Goal: Book appointment/travel/reservation

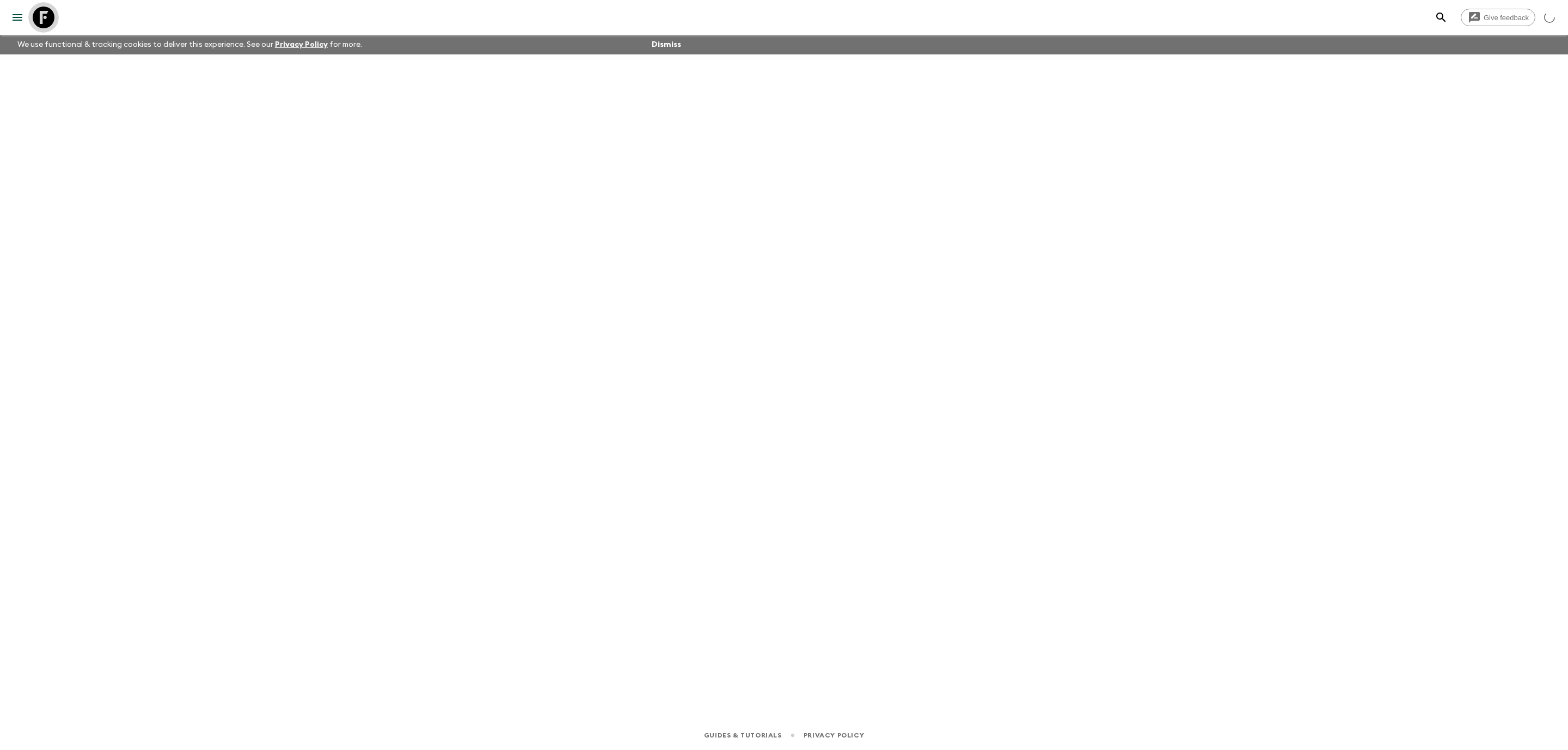
click at [40, 16] on icon at bounding box center [43, 17] width 22 height 22
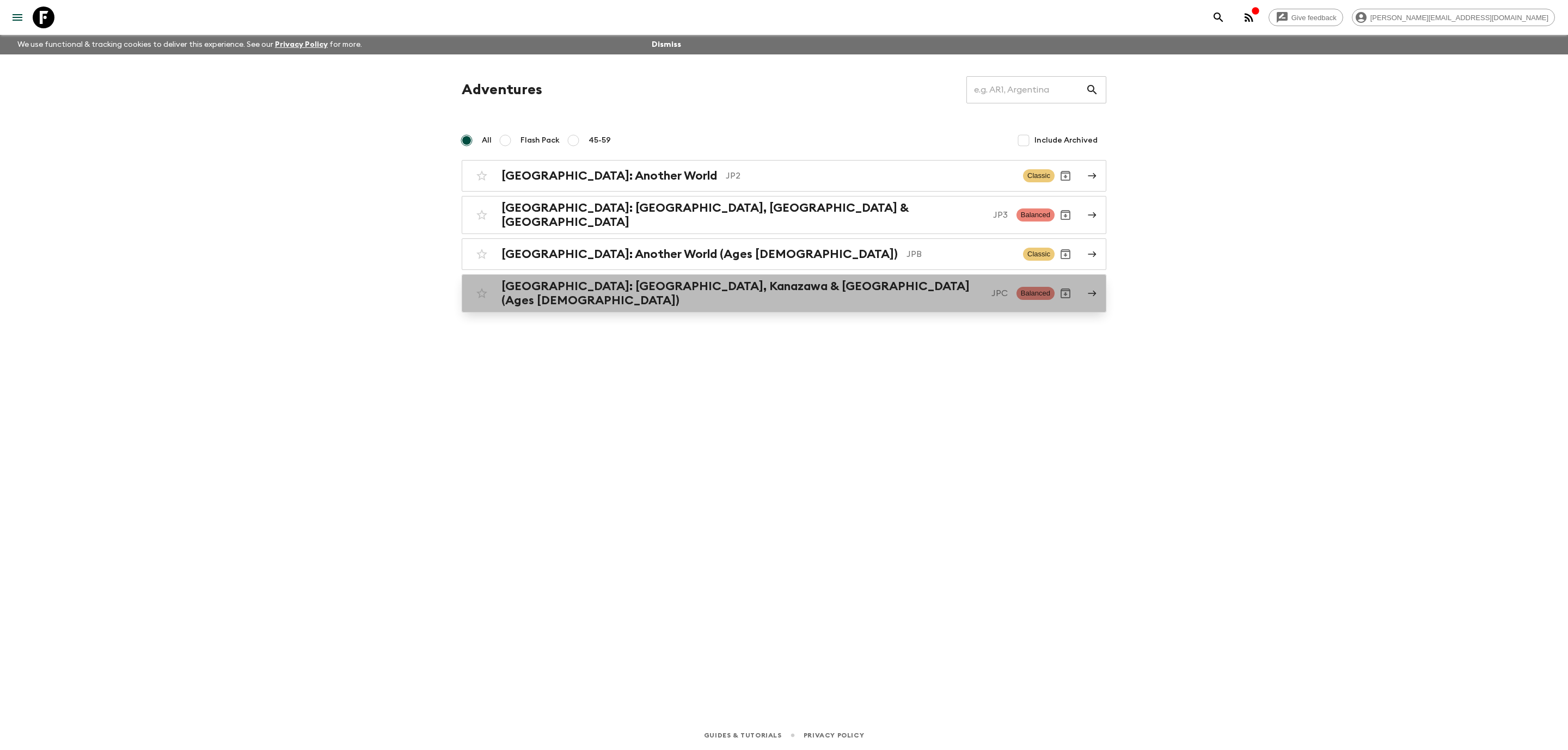
click at [736, 289] on h2 "[GEOGRAPHIC_DATA]: [GEOGRAPHIC_DATA], Kanazawa & [GEOGRAPHIC_DATA] (Ages [DEMOG…" at bounding box center [741, 293] width 481 height 28
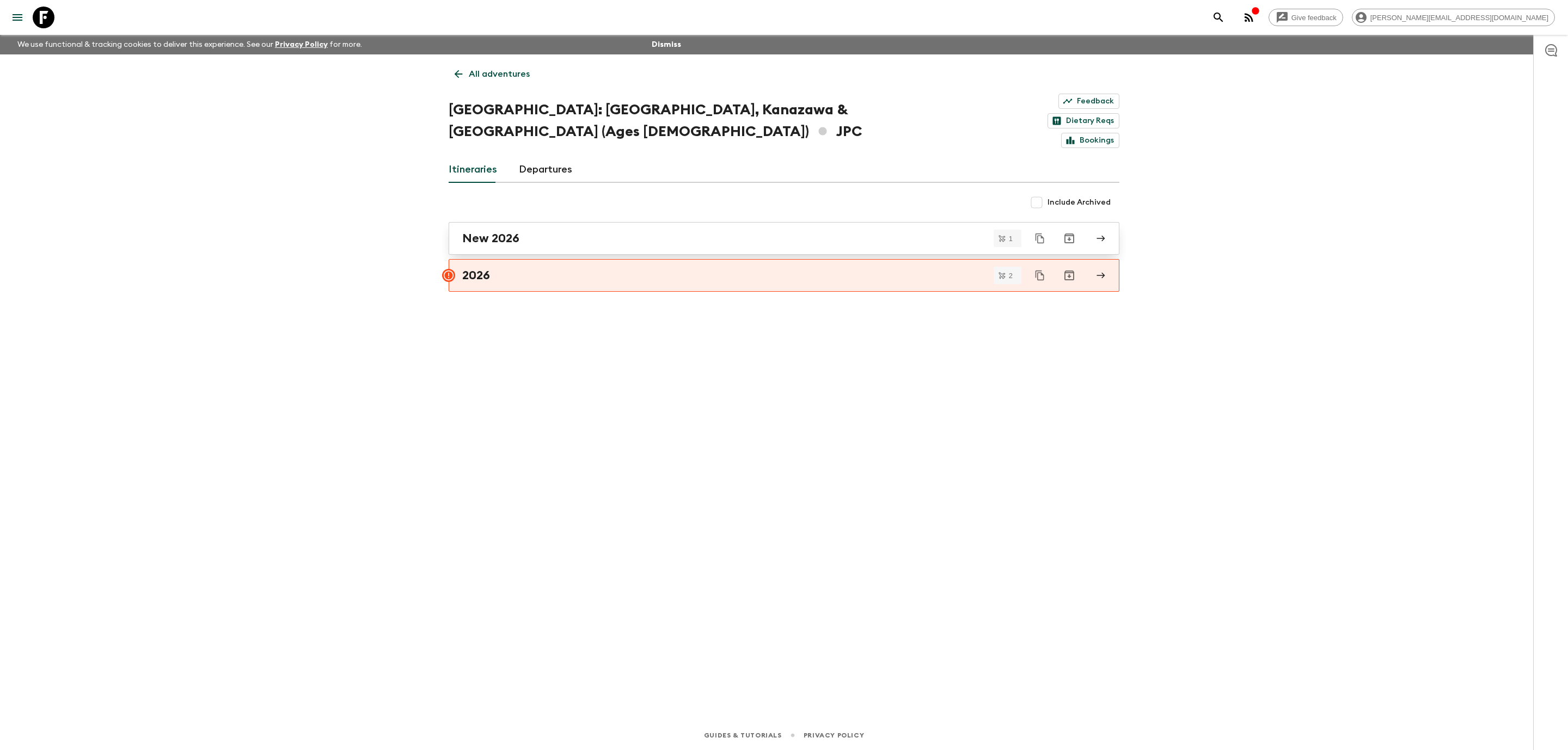
click at [681, 231] on div "New 2026" at bounding box center [773, 238] width 623 height 14
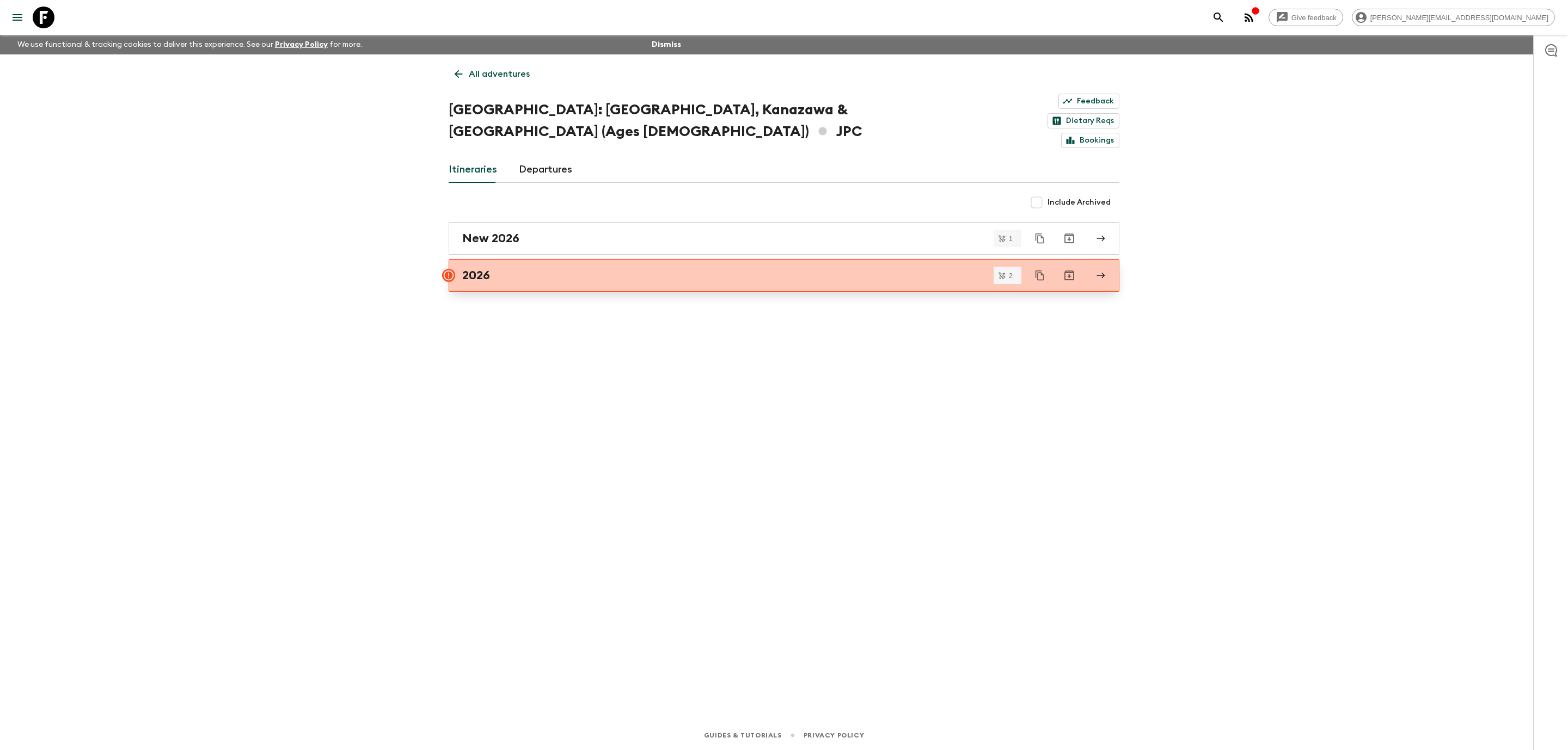
click at [675, 268] on div "2026" at bounding box center [773, 275] width 623 height 14
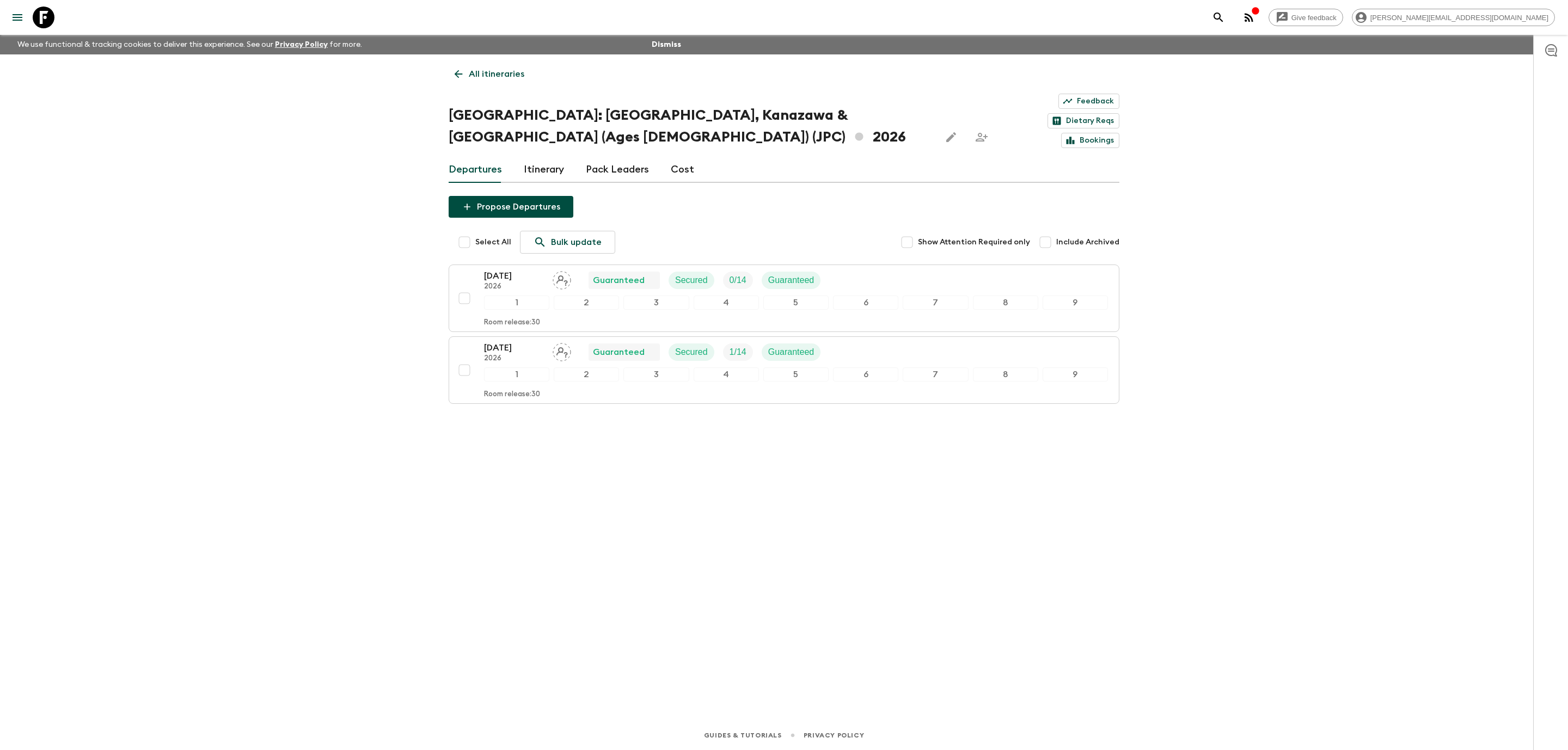
click at [466, 74] on link "All itineraries" at bounding box center [489, 74] width 82 height 22
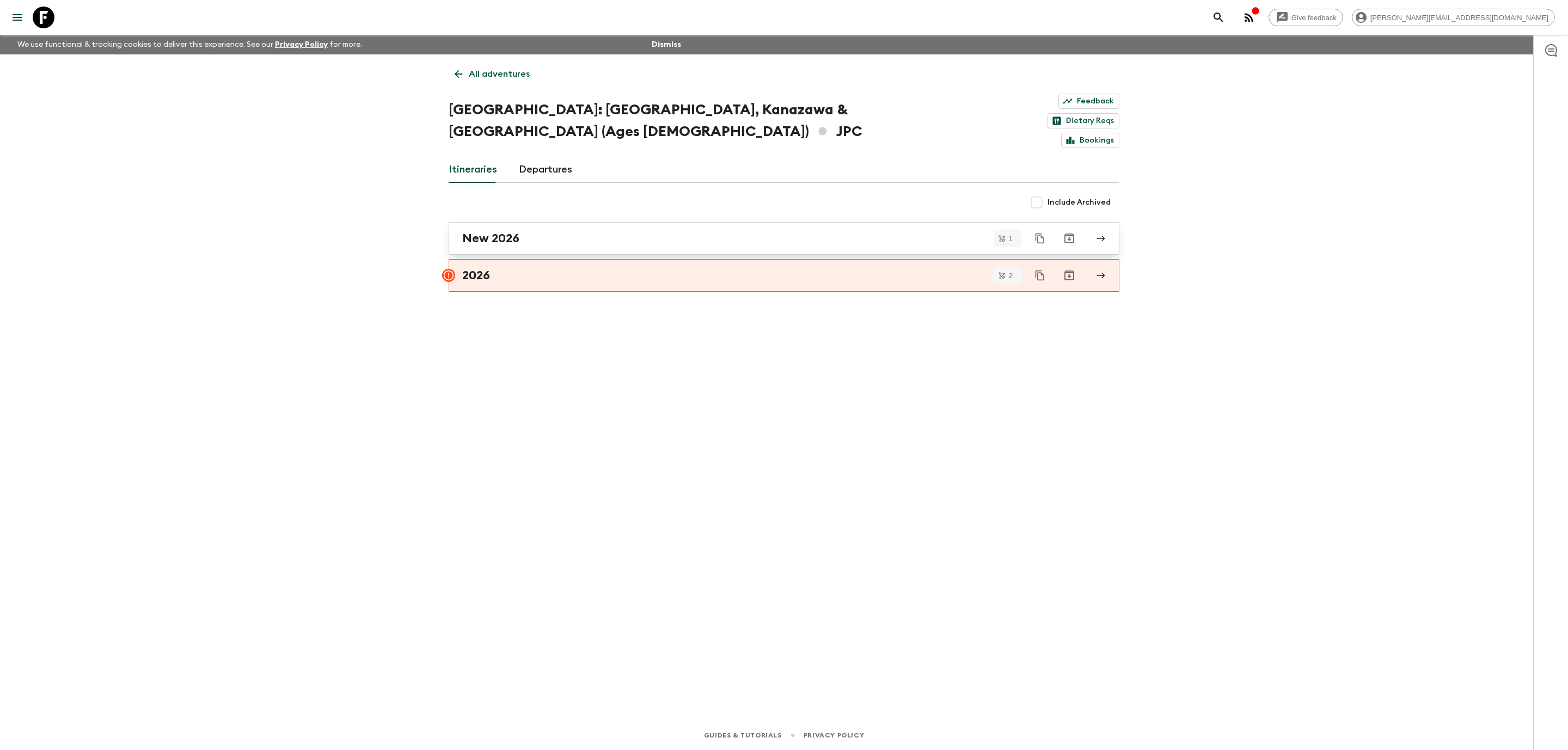
click at [523, 231] on div "New 2026" at bounding box center [773, 238] width 623 height 14
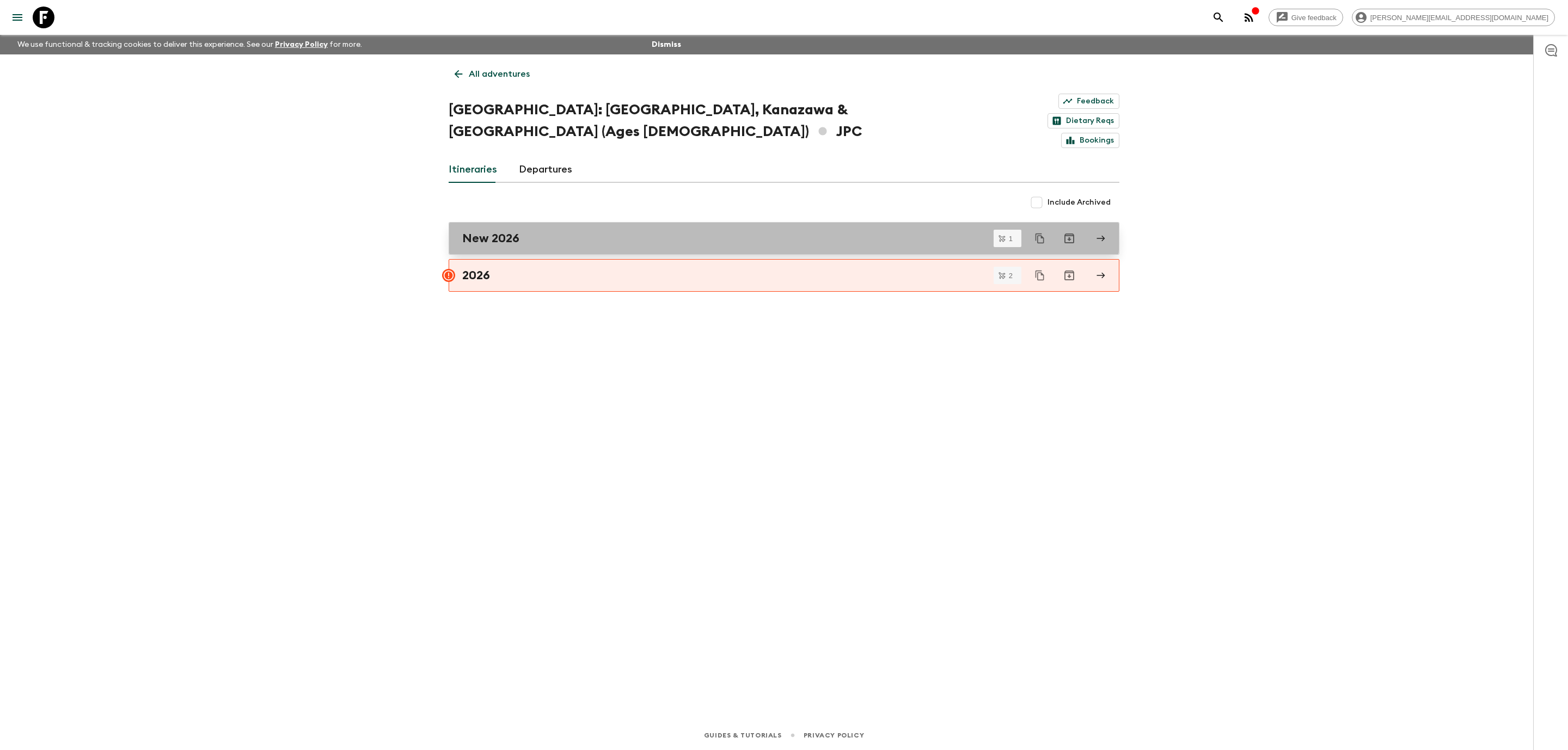
click at [504, 222] on link "New 2026" at bounding box center [784, 238] width 671 height 33
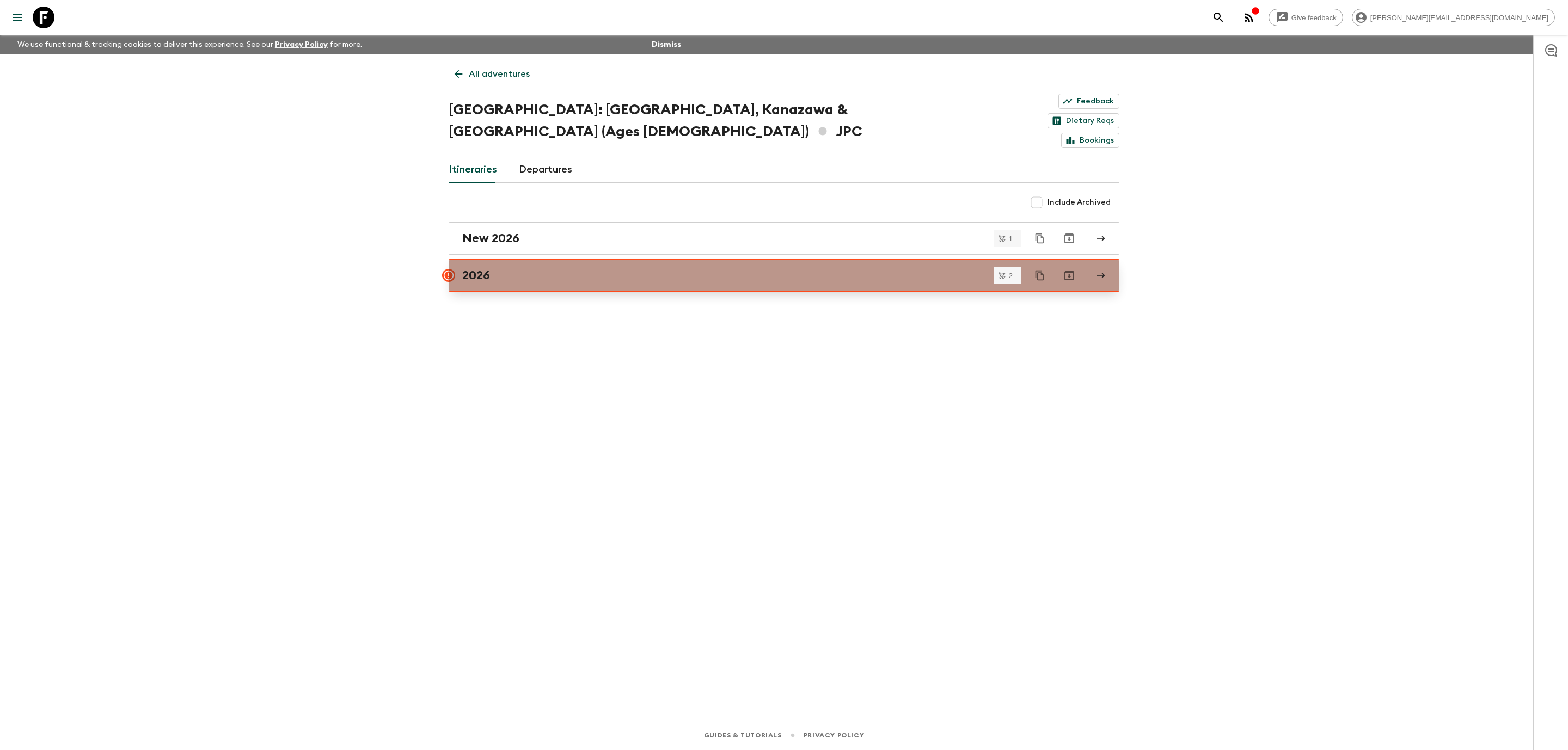
click at [632, 259] on link "2026" at bounding box center [784, 275] width 671 height 33
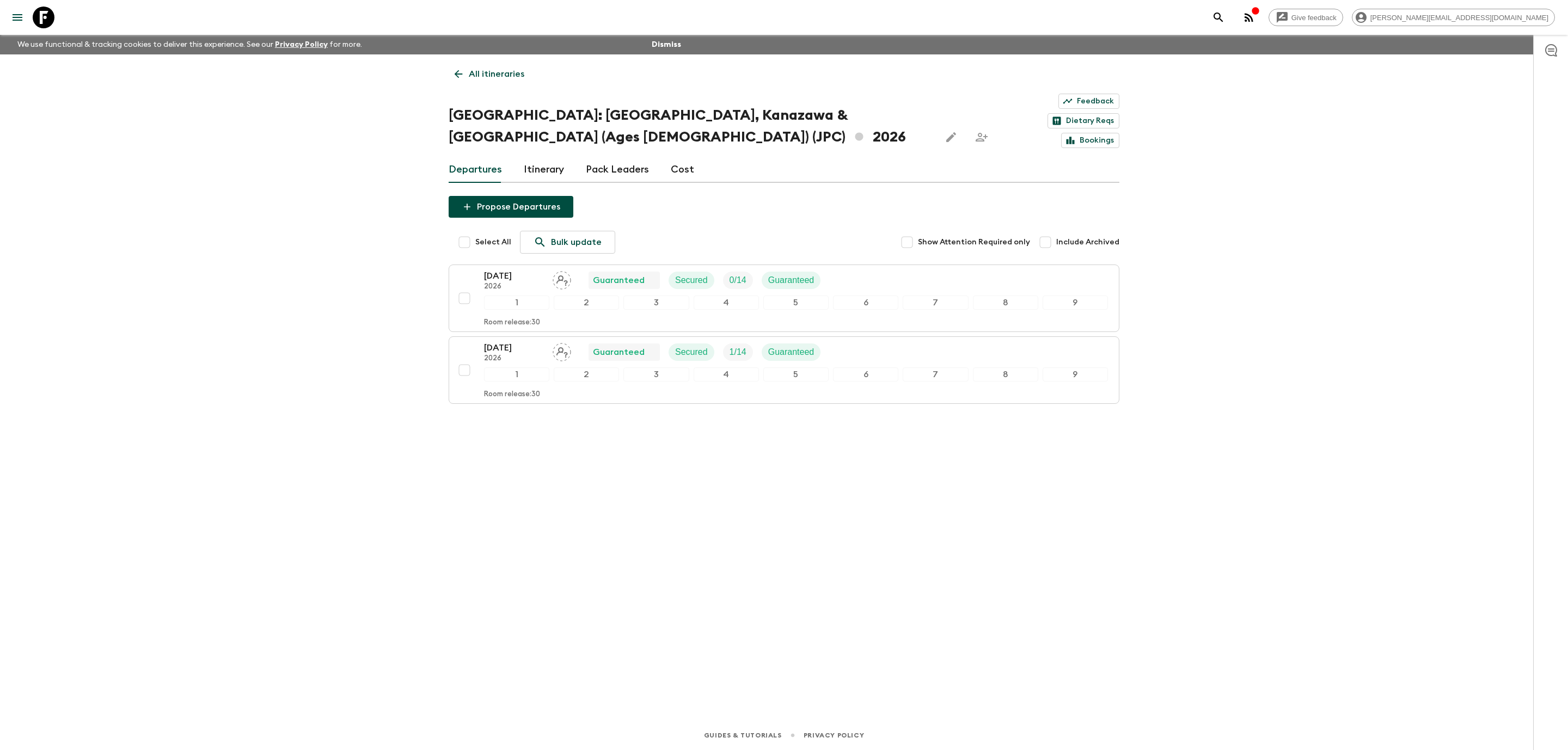
click at [456, 73] on icon at bounding box center [458, 74] width 8 height 8
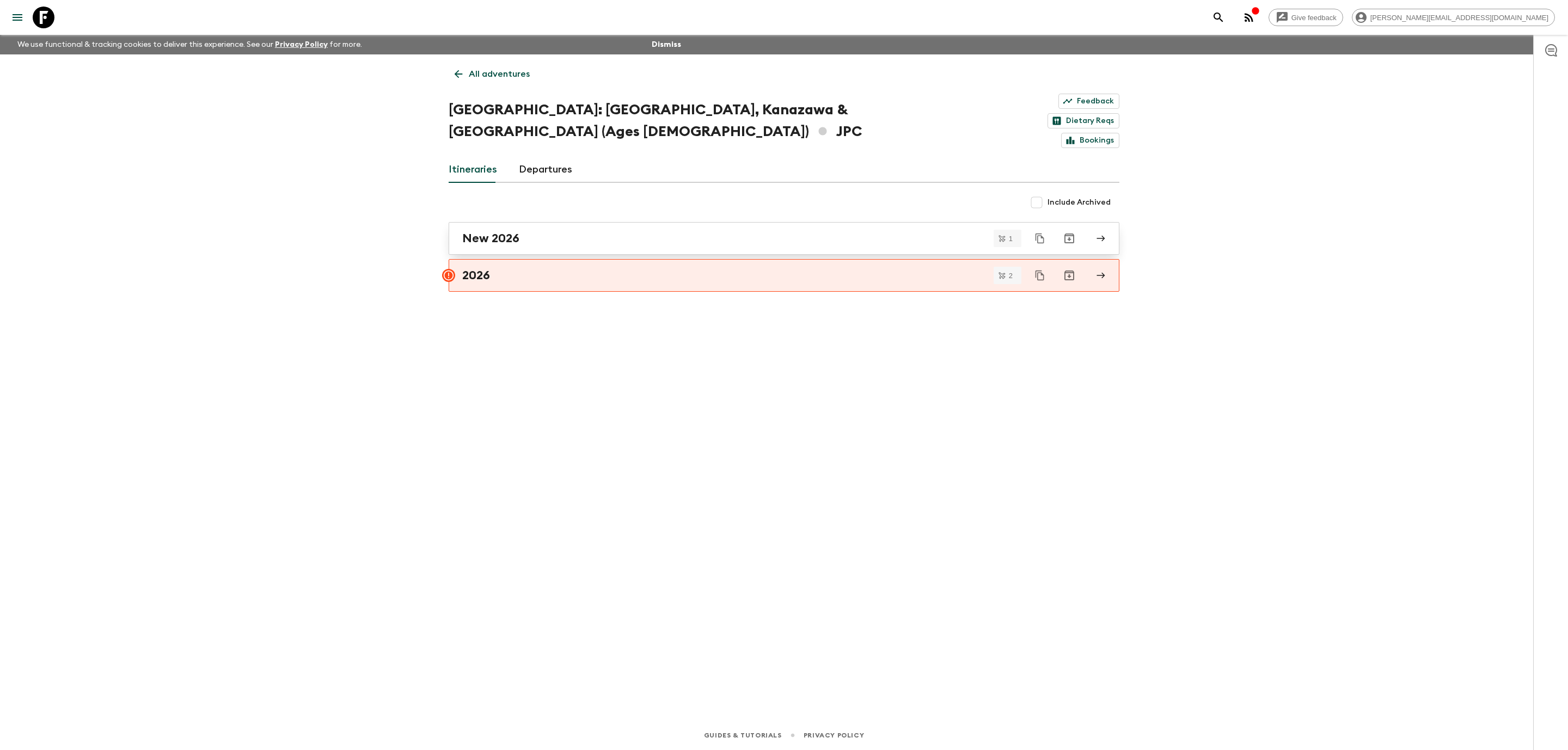
click at [530, 231] on div "New 2026" at bounding box center [773, 238] width 623 height 14
